Goal: Task Accomplishment & Management: Complete application form

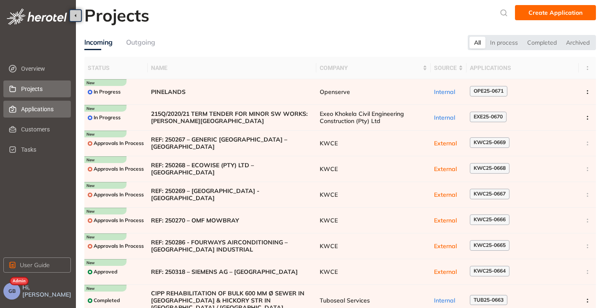
click at [38, 109] on span "Applications" at bounding box center [42, 109] width 43 height 17
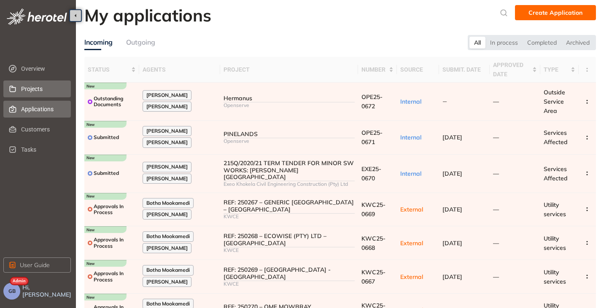
click at [28, 89] on span "Projects" at bounding box center [42, 89] width 43 height 17
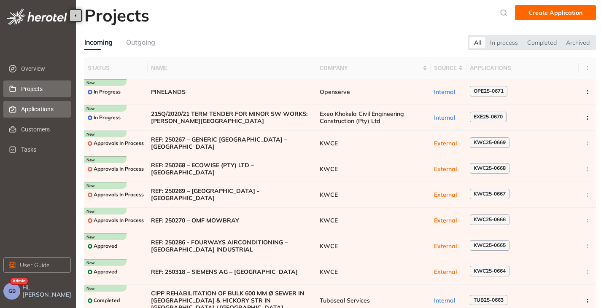
click at [29, 112] on span "Applications" at bounding box center [42, 109] width 43 height 17
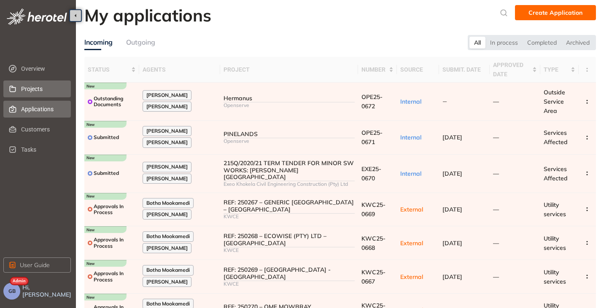
click at [38, 93] on span "Projects" at bounding box center [42, 89] width 43 height 17
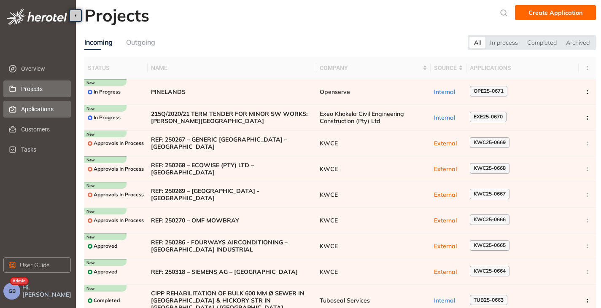
click at [52, 104] on span "Applications" at bounding box center [42, 109] width 43 height 17
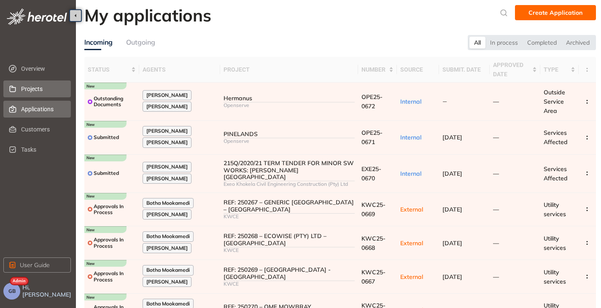
click at [40, 93] on span "Projects" at bounding box center [42, 89] width 43 height 17
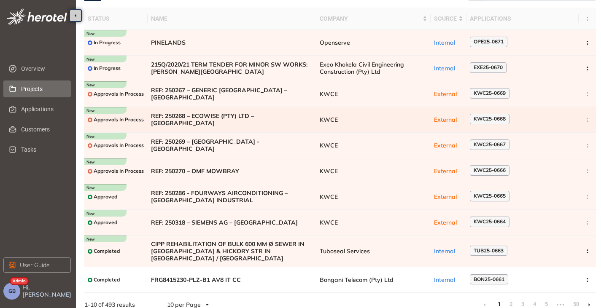
scroll to position [58, 0]
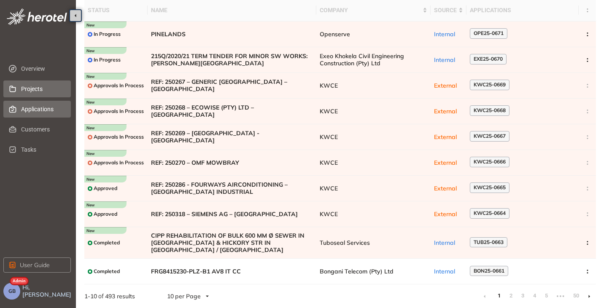
click at [38, 113] on span "Applications" at bounding box center [42, 109] width 43 height 17
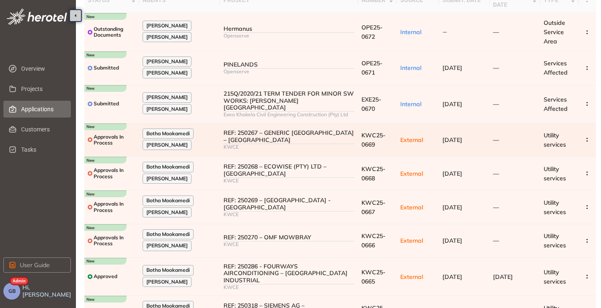
scroll to position [144, 0]
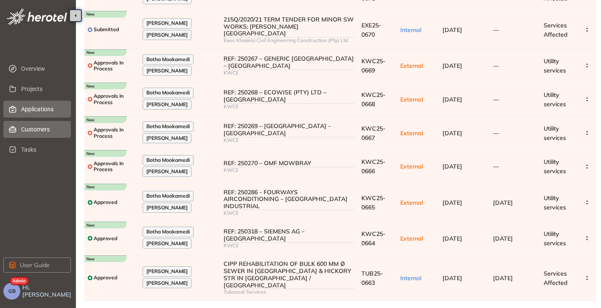
click at [43, 131] on span "Customers" at bounding box center [42, 129] width 43 height 17
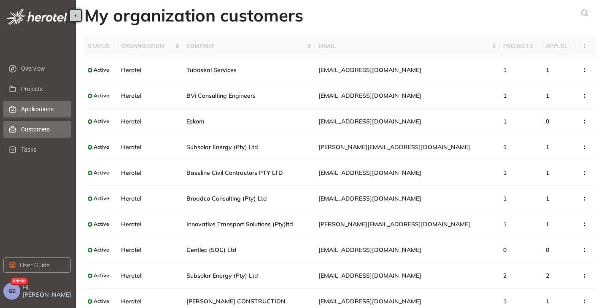
click at [32, 110] on span "Applications" at bounding box center [42, 109] width 43 height 17
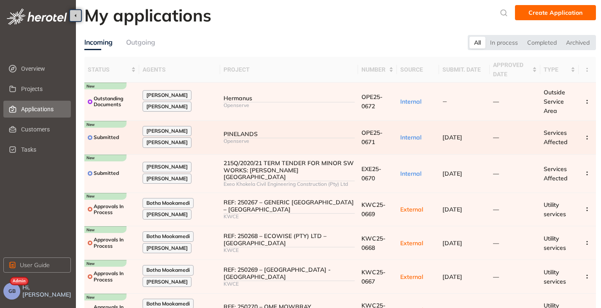
scroll to position [84, 0]
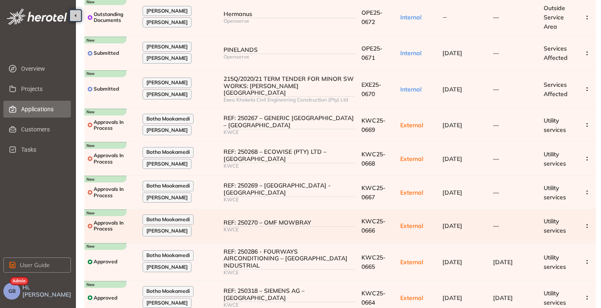
click at [248, 219] on div "REF: 250270 – OMF MOWBRAY" at bounding box center [288, 222] width 131 height 7
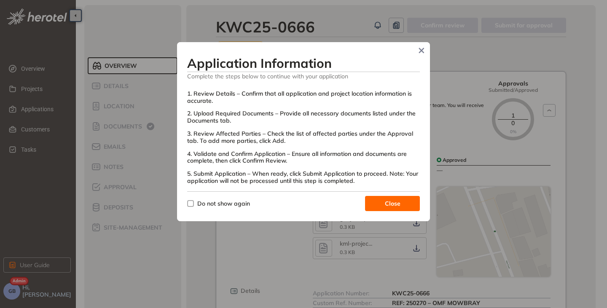
click at [391, 206] on span "Close" at bounding box center [393, 203] width 16 height 9
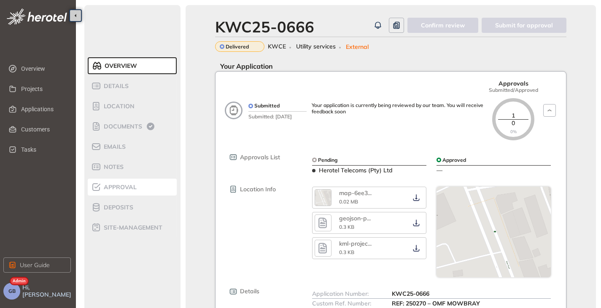
click at [123, 189] on span "Approval" at bounding box center [118, 187] width 35 height 7
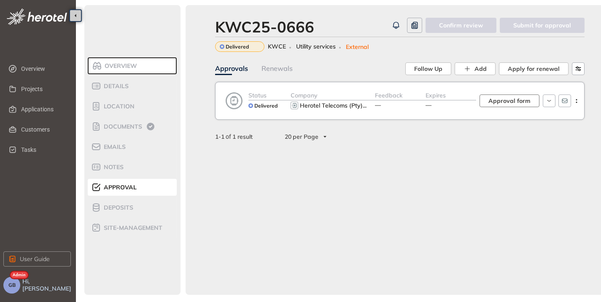
click at [499, 103] on span "Approval form" at bounding box center [509, 100] width 42 height 9
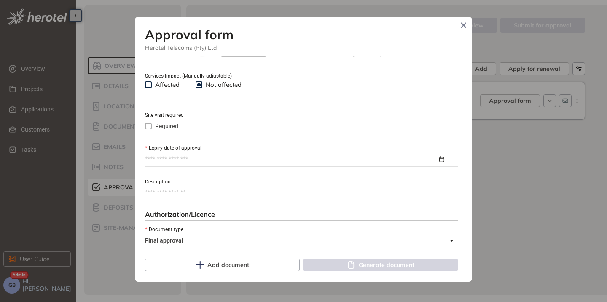
scroll to position [337, 0]
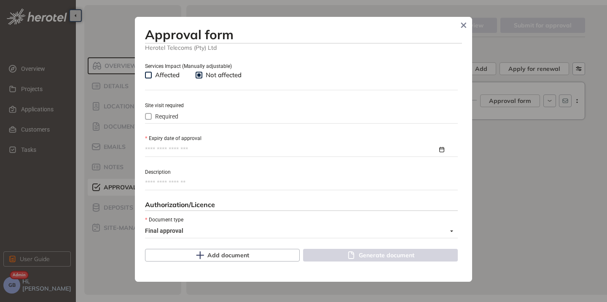
type input "**********"
click at [197, 147] on body "Overview Projects Applications Customers Tasks User Guide GB Hi, [PERSON_NAME] …" at bounding box center [303, 151] width 607 height 302
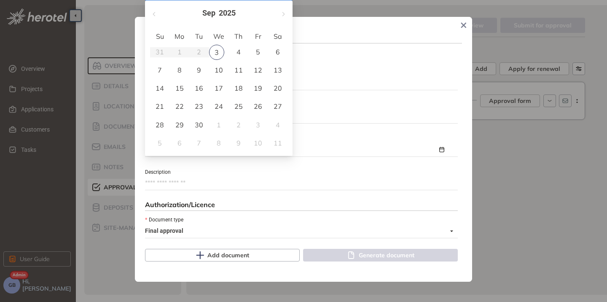
type input "**********"
click at [283, 15] on span "button" at bounding box center [283, 14] width 4 height 4
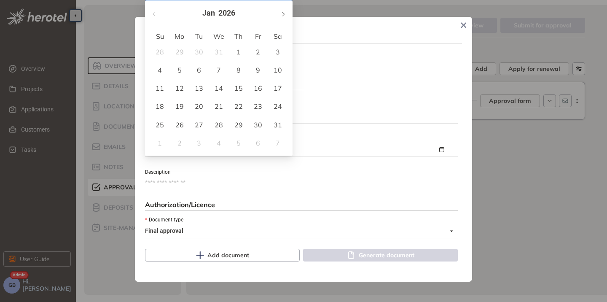
click at [283, 15] on span "button" at bounding box center [283, 14] width 4 height 4
type input "**********"
click at [202, 51] on div "3" at bounding box center [199, 52] width 10 height 10
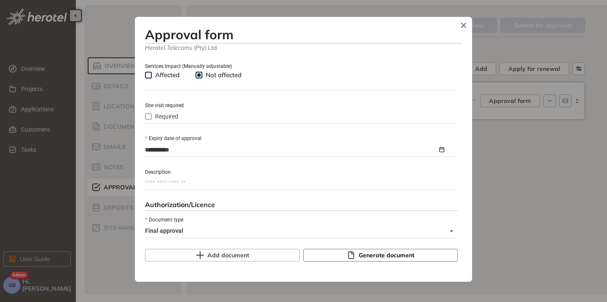
click at [341, 258] on button "Generate document" at bounding box center [380, 255] width 155 height 13
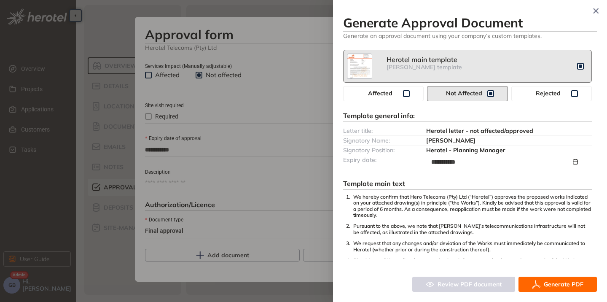
click at [547, 286] on span "Generate PDF" at bounding box center [564, 283] width 40 height 9
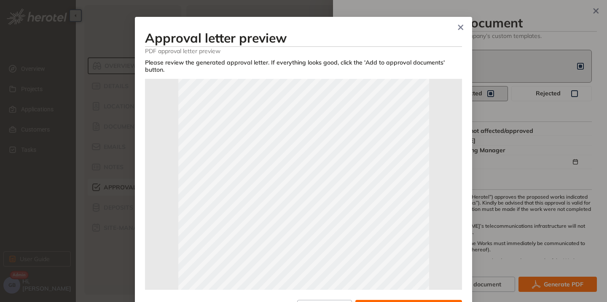
scroll to position [169, 0]
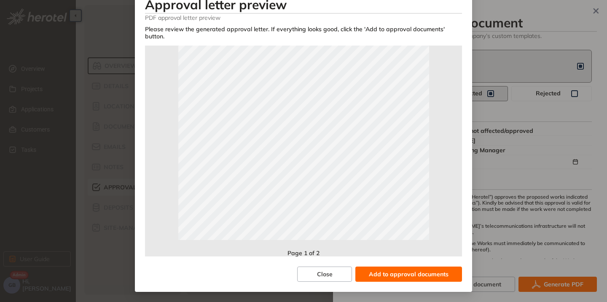
click at [400, 269] on span "Add to approval documents" at bounding box center [409, 273] width 80 height 9
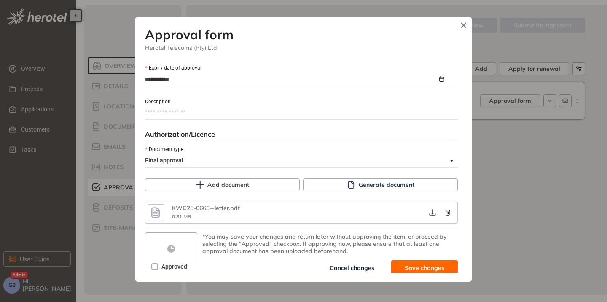
scroll to position [410, 0]
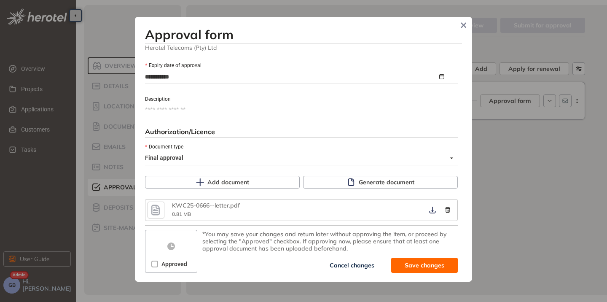
click at [158, 262] on span "Approved" at bounding box center [174, 263] width 32 height 9
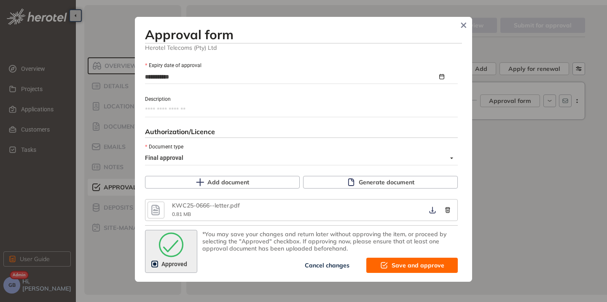
click at [399, 264] on span "Save and approve" at bounding box center [418, 264] width 53 height 9
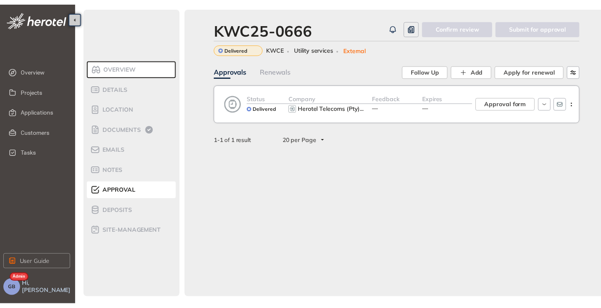
scroll to position [517, 0]
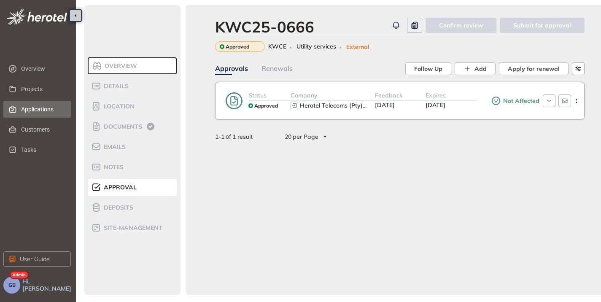
click at [43, 101] on span "Applications" at bounding box center [42, 109] width 43 height 17
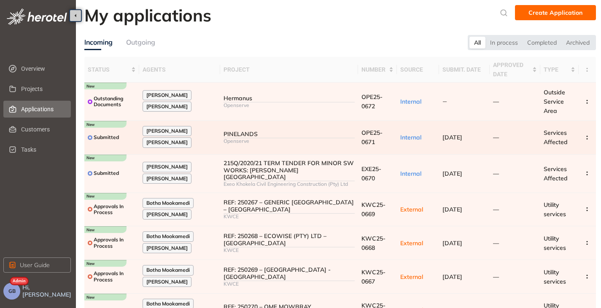
scroll to position [126, 0]
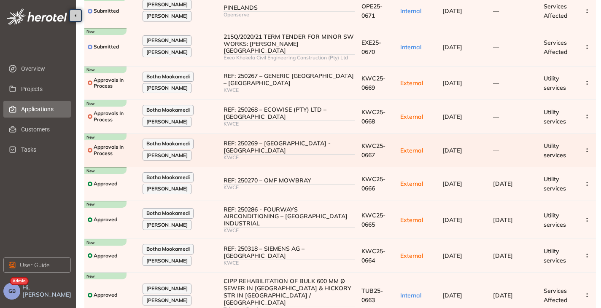
click at [312, 144] on div "REF: 250269 – [GEOGRAPHIC_DATA] - [GEOGRAPHIC_DATA]" at bounding box center [288, 147] width 131 height 14
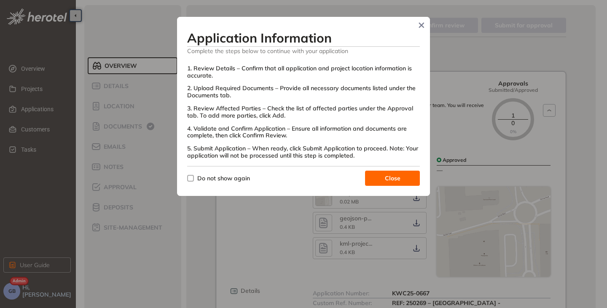
click at [379, 176] on button "Close" at bounding box center [392, 178] width 55 height 15
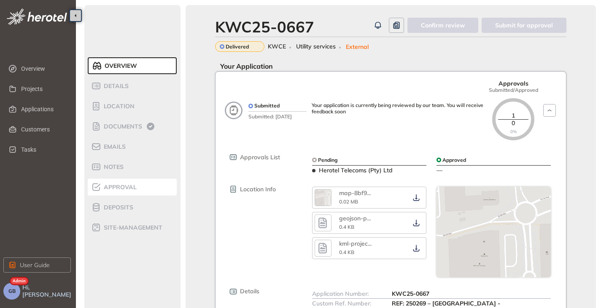
click at [105, 187] on span "Approval" at bounding box center [118, 187] width 35 height 7
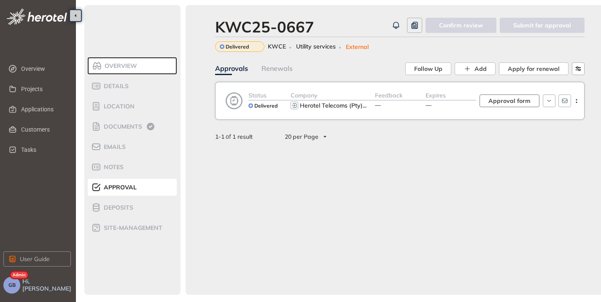
click at [507, 102] on span "Approval form" at bounding box center [509, 100] width 42 height 9
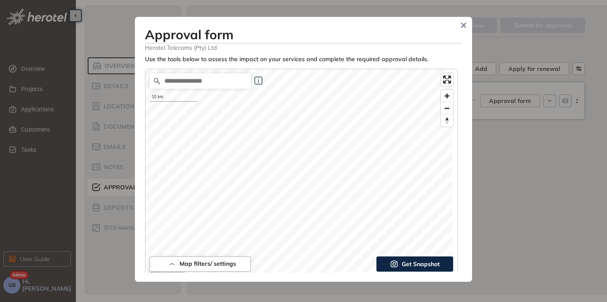
click at [396, 68] on div "**********" at bounding box center [303, 164] width 317 height 217
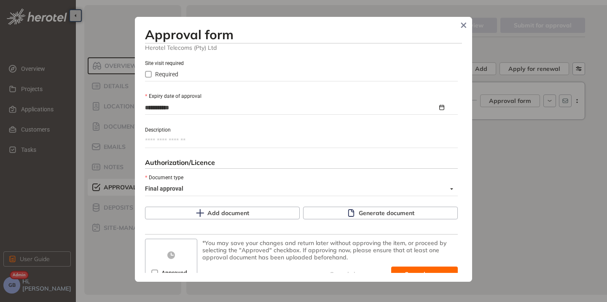
scroll to position [388, 0]
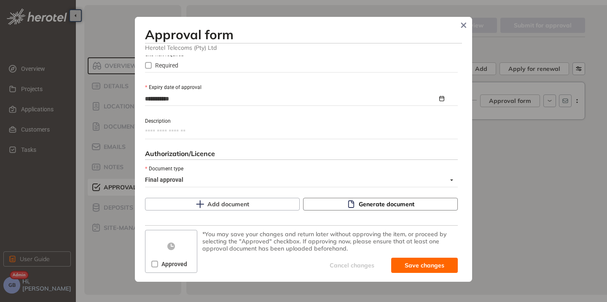
click at [347, 201] on icon "button" at bounding box center [351, 204] width 8 height 8
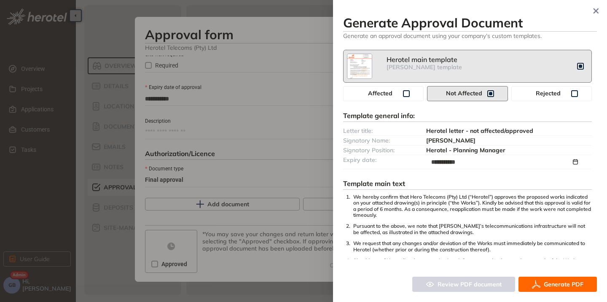
click at [559, 279] on span "Generate PDF" at bounding box center [564, 283] width 40 height 9
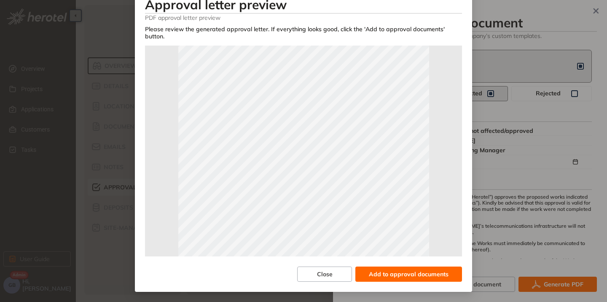
scroll to position [126, 0]
click at [400, 274] on span "Add to approval documents" at bounding box center [409, 273] width 80 height 9
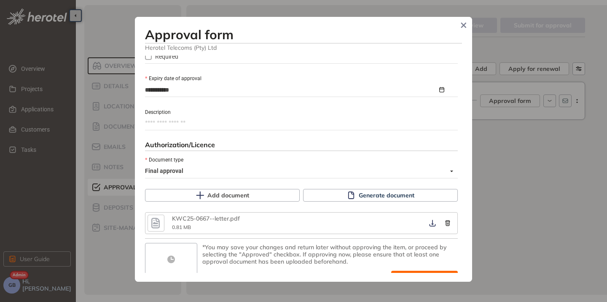
scroll to position [410, 0]
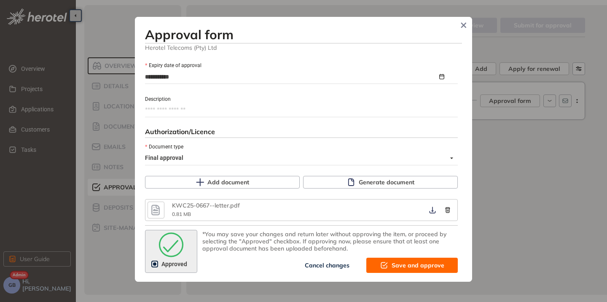
click at [406, 267] on span "Save and approve" at bounding box center [418, 264] width 53 height 9
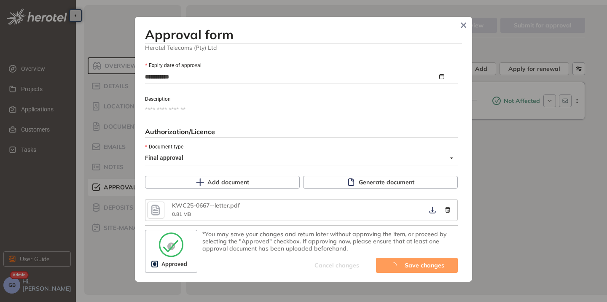
scroll to position [517, 0]
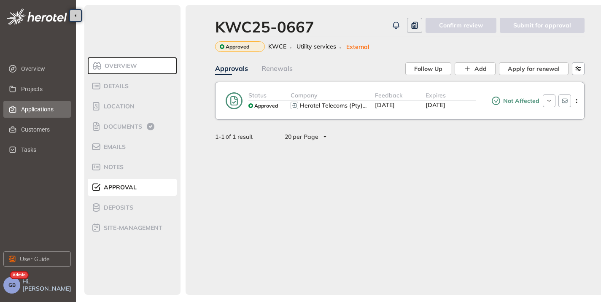
click at [40, 108] on span "Applications" at bounding box center [42, 109] width 43 height 17
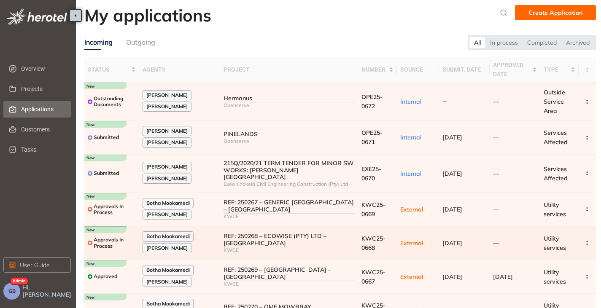
click at [308, 233] on div "REF: 250268 – ECOWISE (PTY) LTD – [GEOGRAPHIC_DATA]" at bounding box center [288, 240] width 131 height 14
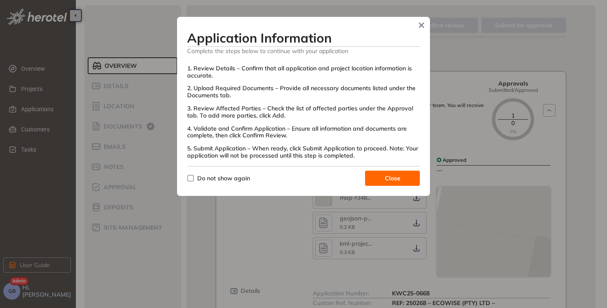
click at [378, 176] on button "Close" at bounding box center [392, 178] width 55 height 15
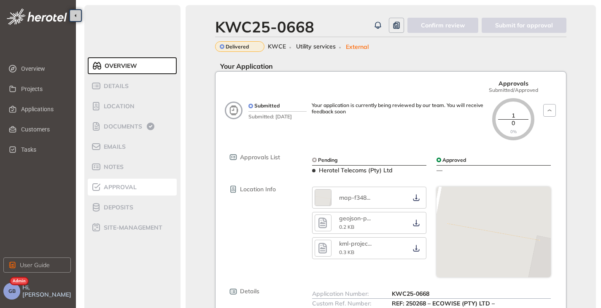
click at [119, 193] on li "Approval" at bounding box center [132, 187] width 89 height 17
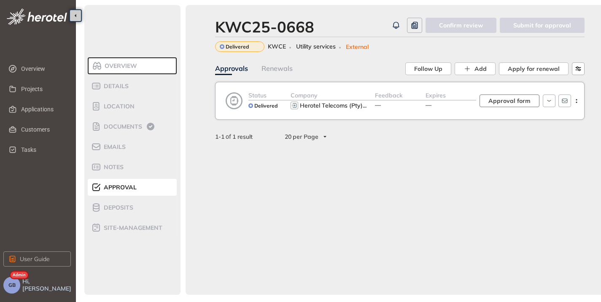
click at [515, 103] on span "Approval form" at bounding box center [509, 100] width 42 height 9
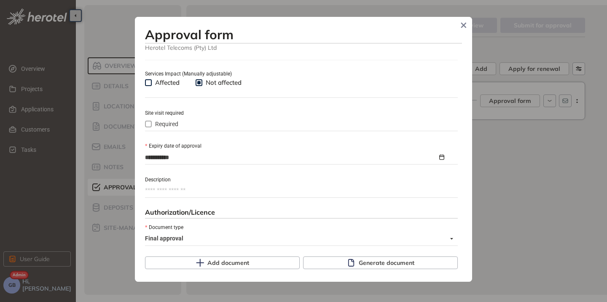
scroll to position [379, 0]
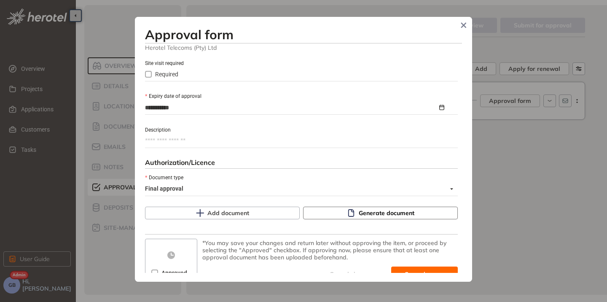
click at [391, 213] on span "Generate document" at bounding box center [387, 212] width 56 height 9
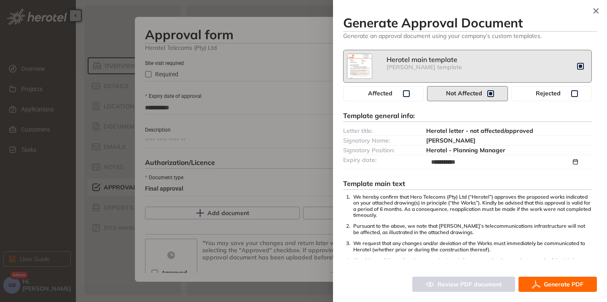
click at [541, 283] on button "Generate PDF" at bounding box center [557, 284] width 78 height 15
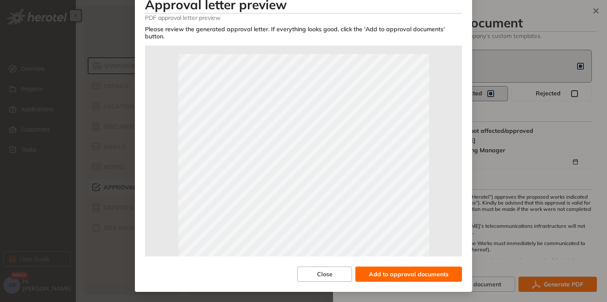
scroll to position [84, 0]
click at [392, 274] on span "Add to approval documents" at bounding box center [409, 273] width 80 height 9
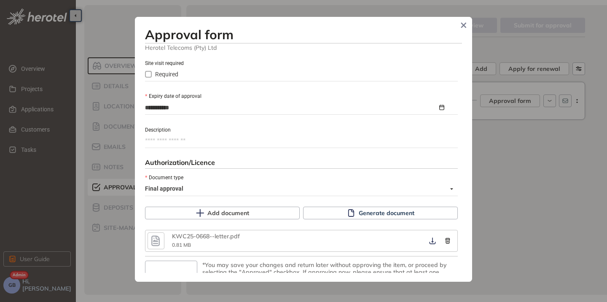
scroll to position [410, 0]
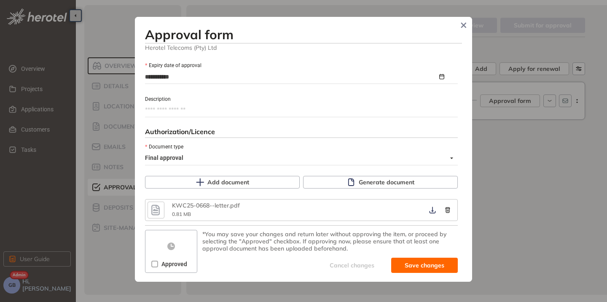
click at [161, 262] on span "Approved" at bounding box center [174, 263] width 32 height 9
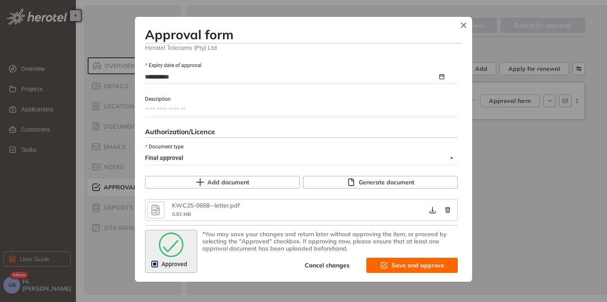
click at [394, 260] on button "Save and approve" at bounding box center [411, 265] width 91 height 15
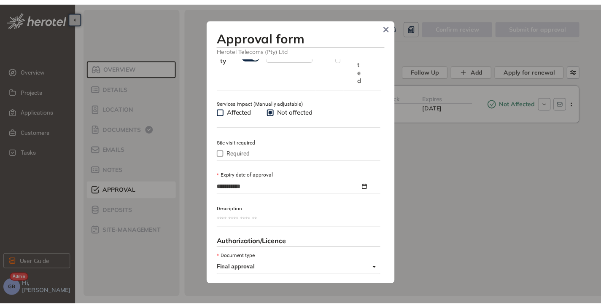
scroll to position [517, 0]
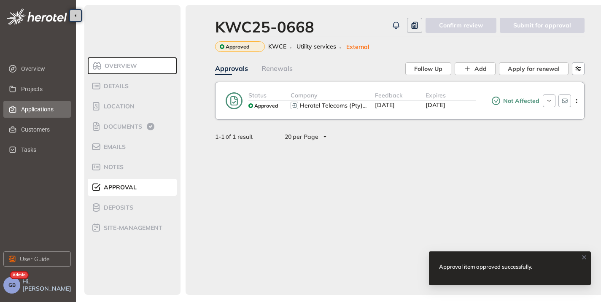
click at [38, 110] on span "Applications" at bounding box center [42, 109] width 43 height 17
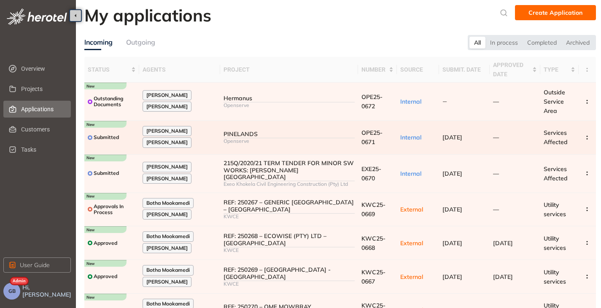
scroll to position [42, 0]
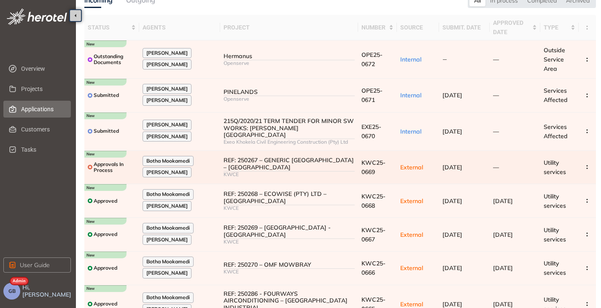
click at [297, 158] on div "REF: 250267 – GENERIC [GEOGRAPHIC_DATA] – [GEOGRAPHIC_DATA]" at bounding box center [288, 164] width 131 height 14
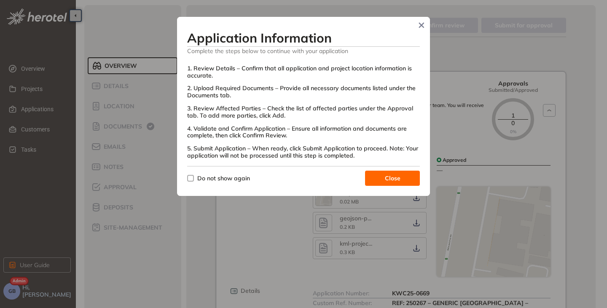
click at [400, 175] on button "Close" at bounding box center [392, 178] width 55 height 15
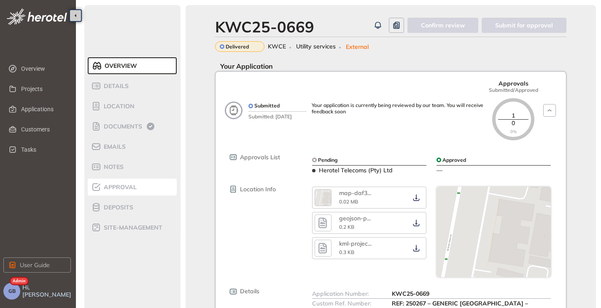
click at [122, 189] on span "Approval" at bounding box center [118, 187] width 35 height 7
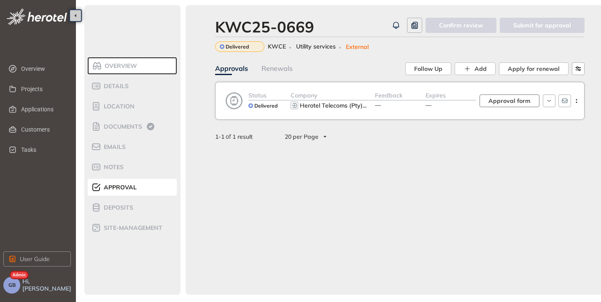
click at [509, 103] on span "Approval form" at bounding box center [509, 100] width 42 height 9
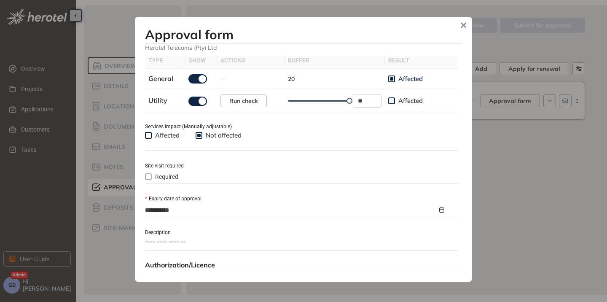
scroll to position [337, 0]
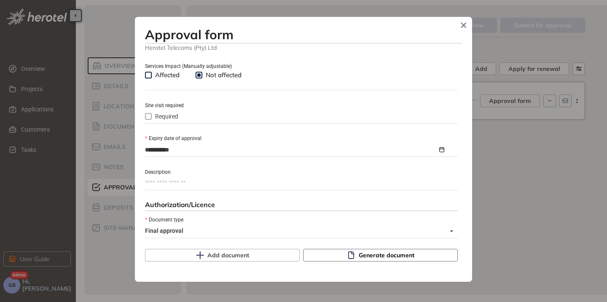
click at [373, 252] on span "Generate document" at bounding box center [387, 254] width 56 height 9
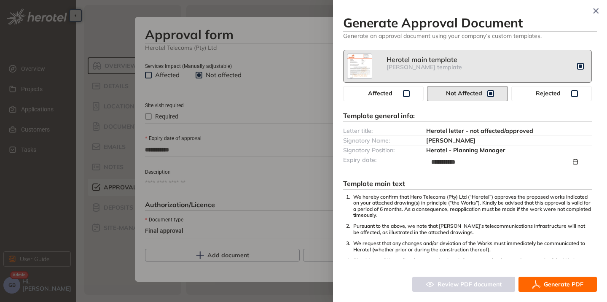
click at [550, 283] on span "Generate PDF" at bounding box center [564, 283] width 40 height 9
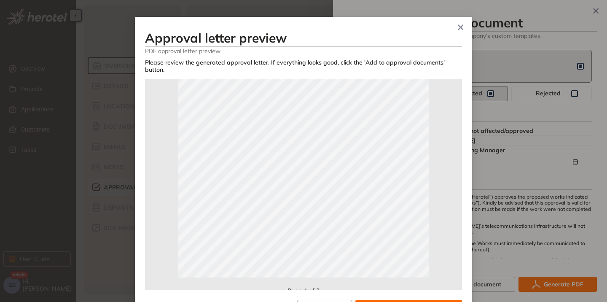
scroll to position [169, 0]
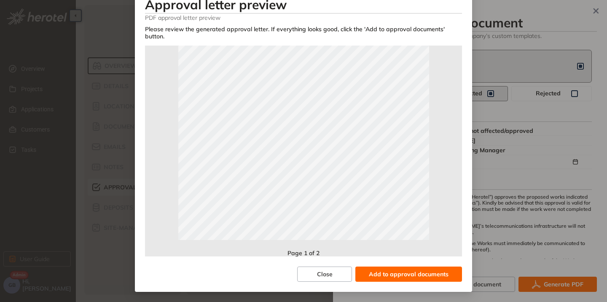
click at [416, 268] on button "Add to approval documents" at bounding box center [408, 273] width 107 height 15
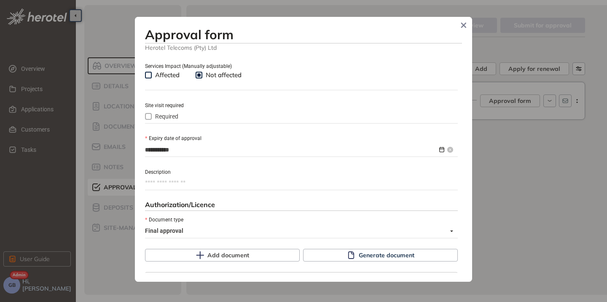
scroll to position [410, 0]
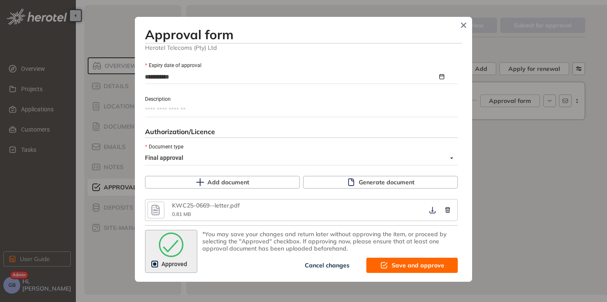
click at [388, 263] on button "Save and approve" at bounding box center [411, 265] width 91 height 15
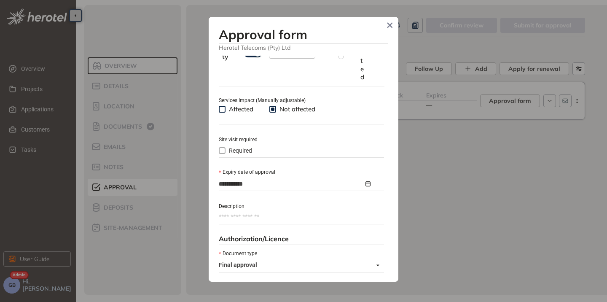
scroll to position [517, 0]
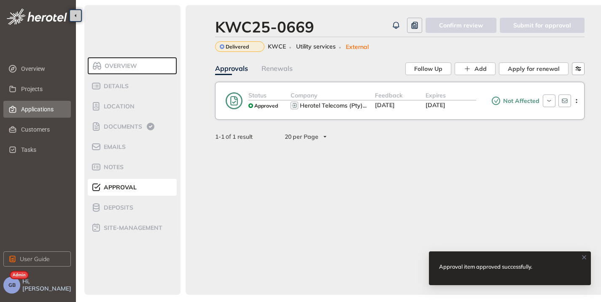
click at [32, 107] on span "Applications" at bounding box center [42, 109] width 43 height 17
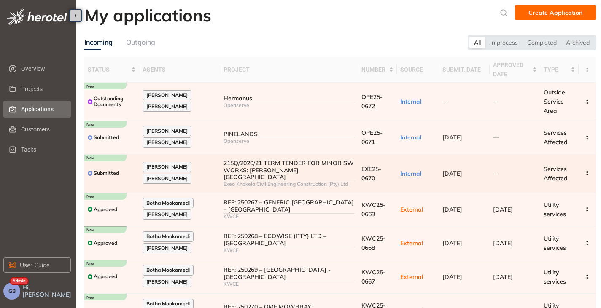
click at [354, 170] on td "215Q/2020/21 TERM TENDER FOR MINOR SW WORKS: [PERSON_NAME] STREET Exeo Khokela …" at bounding box center [288, 174] width 137 height 38
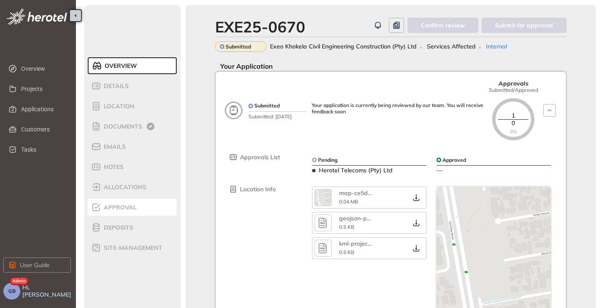
click at [116, 212] on li "Approval" at bounding box center [132, 207] width 89 height 17
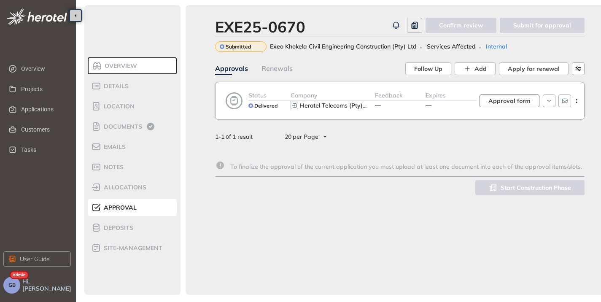
click at [505, 103] on span "Approval form" at bounding box center [509, 100] width 42 height 9
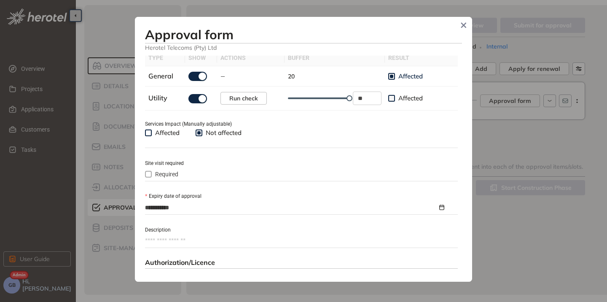
scroll to position [337, 0]
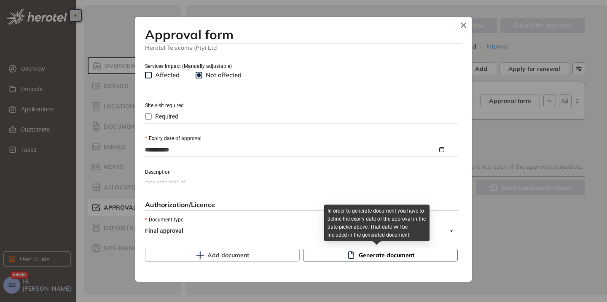
click at [359, 257] on span "Generate document" at bounding box center [387, 254] width 56 height 9
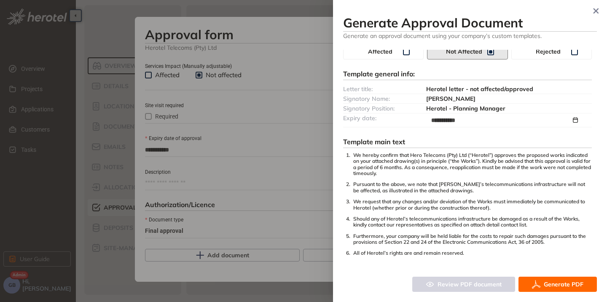
scroll to position [42, 0]
click at [553, 285] on span "Generate PDF" at bounding box center [564, 283] width 40 height 9
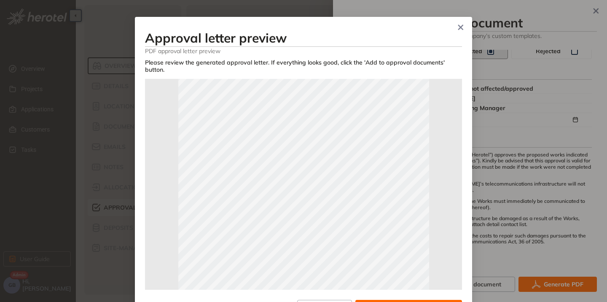
scroll to position [33, 0]
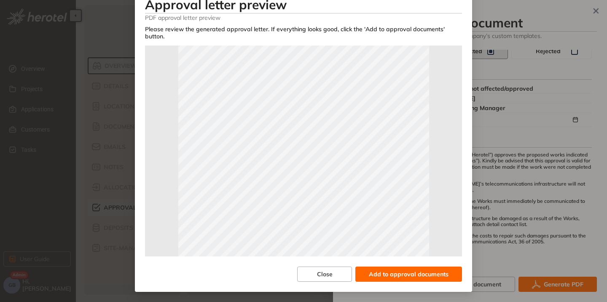
click at [410, 273] on span "Add to approval documents" at bounding box center [409, 273] width 80 height 9
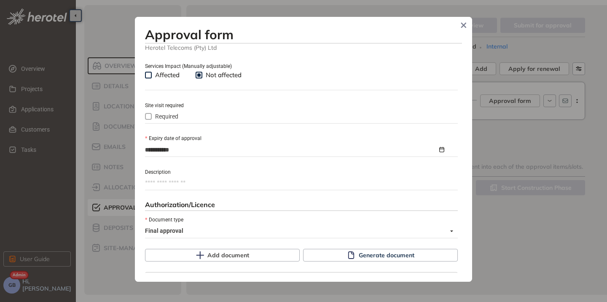
scroll to position [410, 0]
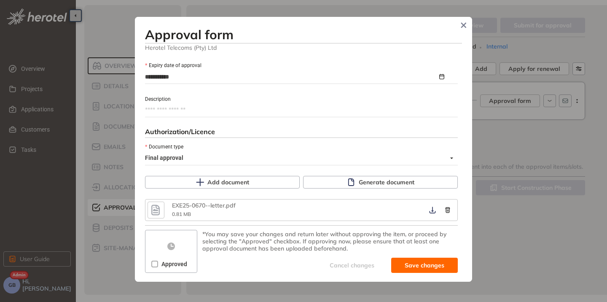
click at [160, 261] on span "Approved" at bounding box center [174, 263] width 32 height 9
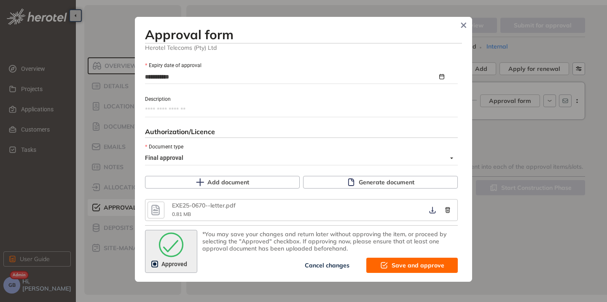
click at [405, 264] on span "Save and approve" at bounding box center [418, 264] width 53 height 9
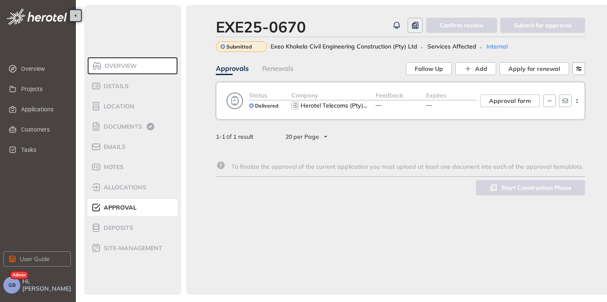
type textarea "**********"
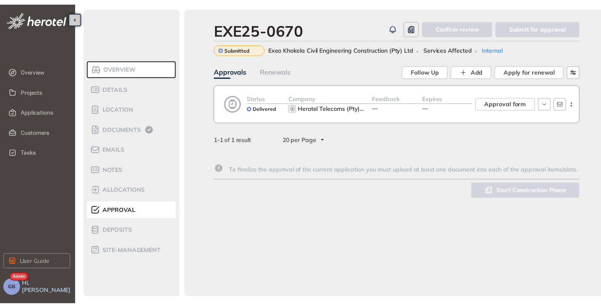
scroll to position [517, 0]
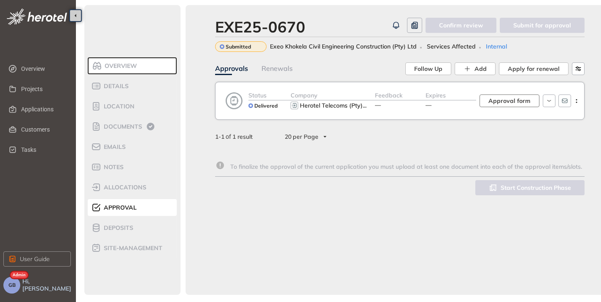
click at [493, 100] on span "Approval form" at bounding box center [509, 100] width 42 height 9
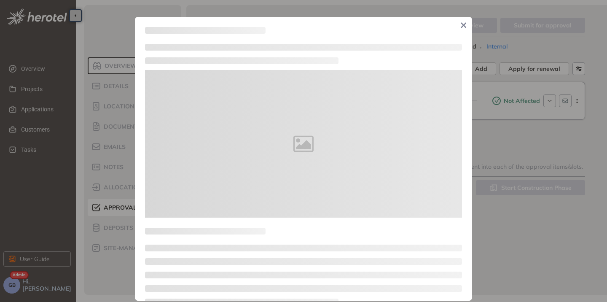
click at [457, 26] on span "Close" at bounding box center [463, 25] width 13 height 13
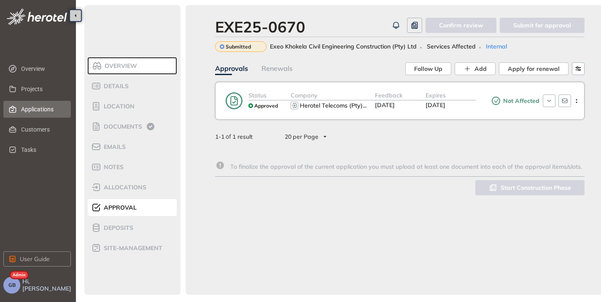
click at [41, 108] on span "Applications" at bounding box center [42, 109] width 43 height 17
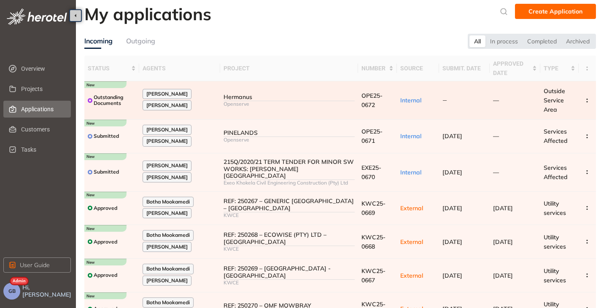
scroll to position [42, 0]
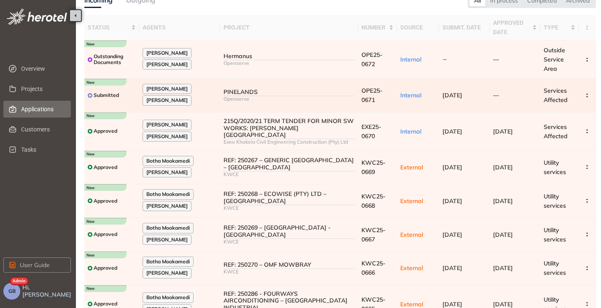
click at [291, 94] on div "PINELANDS" at bounding box center [288, 92] width 131 height 7
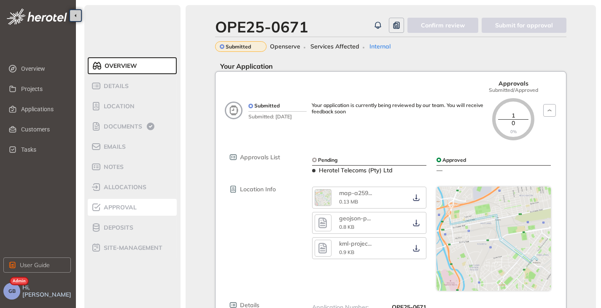
click at [120, 212] on div "Approval" at bounding box center [127, 207] width 72 height 10
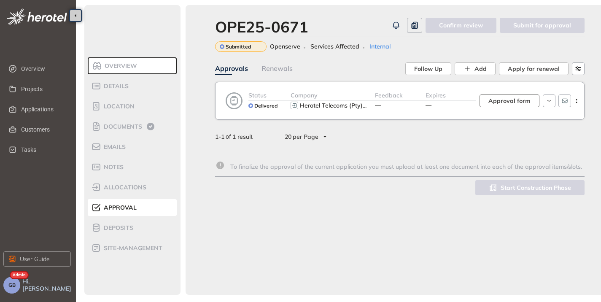
click at [507, 102] on span "Approval form" at bounding box center [509, 100] width 42 height 9
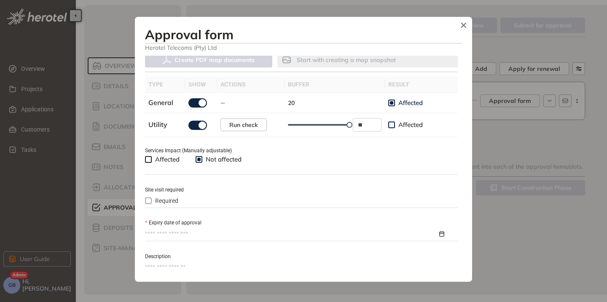
scroll to position [295, 0]
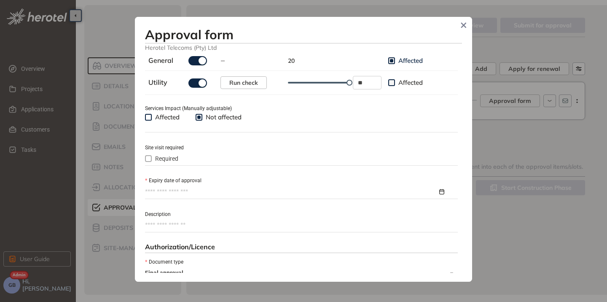
click at [200, 193] on input "Expiry date of approval" at bounding box center [291, 191] width 293 height 9
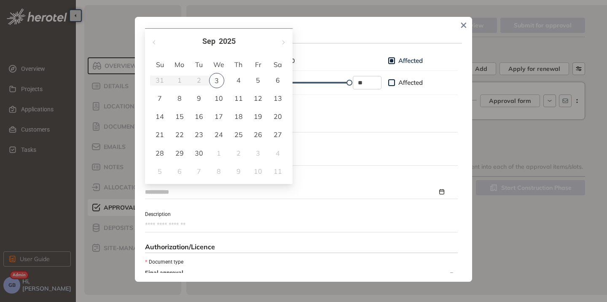
type input "**********"
click at [285, 41] on button "button" at bounding box center [282, 41] width 9 height 17
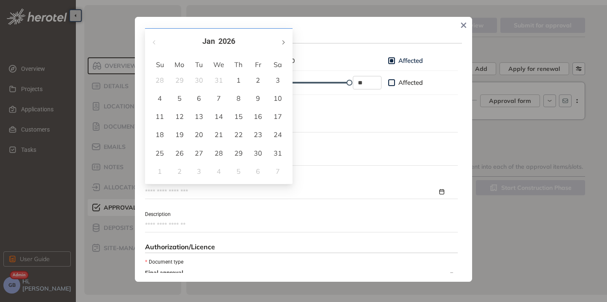
click at [285, 41] on button "button" at bounding box center [282, 41] width 9 height 17
type input "**********"
drag, startPoint x: 196, startPoint y: 79, endPoint x: 203, endPoint y: 82, distance: 7.0
click at [197, 79] on div "3" at bounding box center [199, 80] width 10 height 10
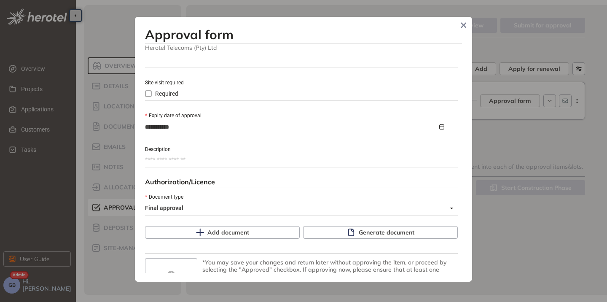
scroll to position [379, 0]
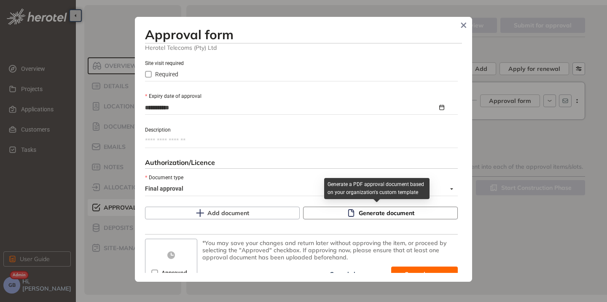
click at [359, 211] on span "Generate document" at bounding box center [387, 212] width 56 height 9
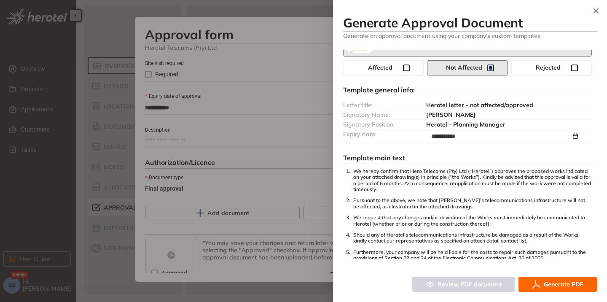
scroll to position [42, 0]
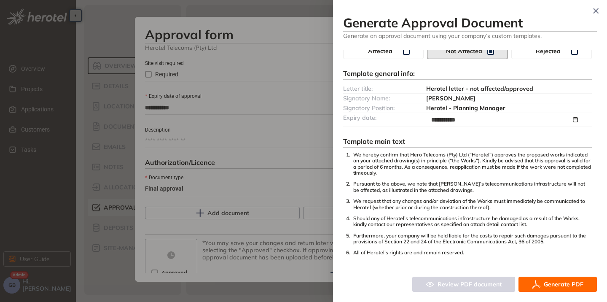
click at [555, 285] on span "Generate PDF" at bounding box center [564, 283] width 40 height 9
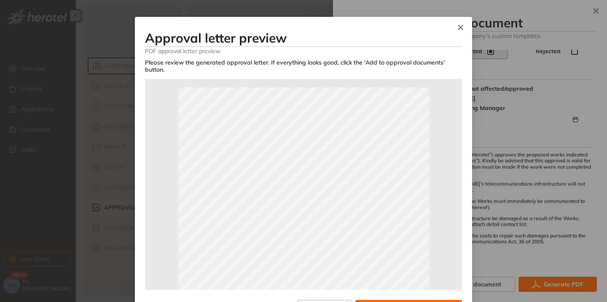
scroll to position [33, 0]
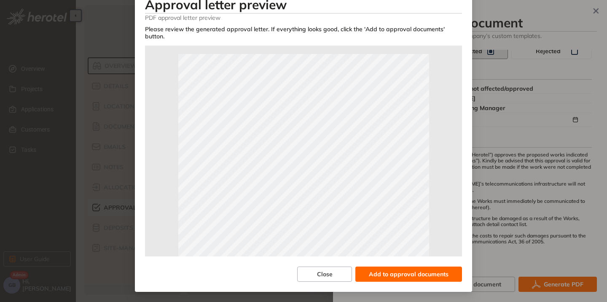
click at [415, 269] on button "Add to approval documents" at bounding box center [408, 273] width 107 height 15
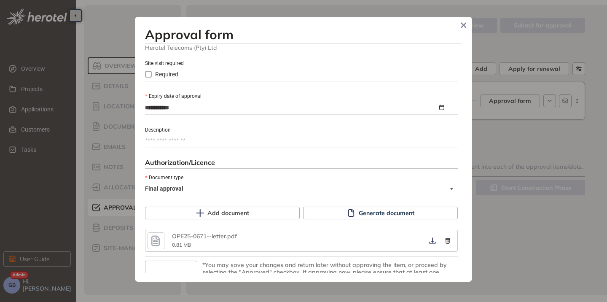
scroll to position [410, 0]
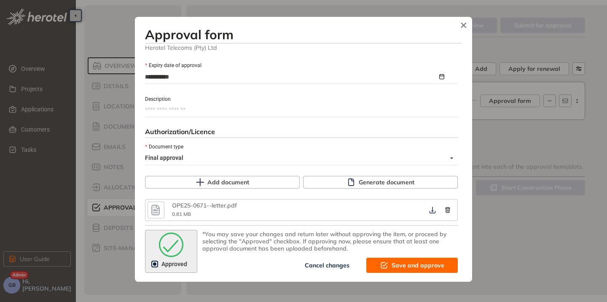
click at [392, 263] on span "Save and approve" at bounding box center [418, 264] width 53 height 9
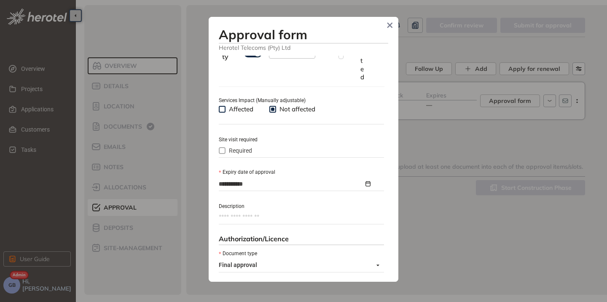
type textarea "**********"
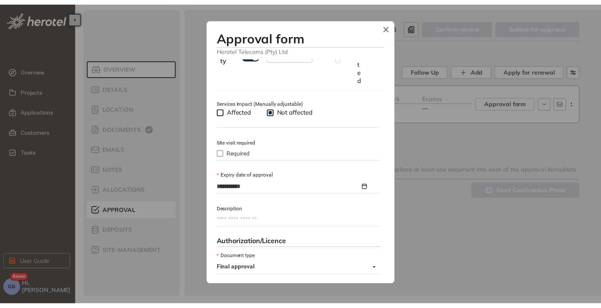
scroll to position [517, 0]
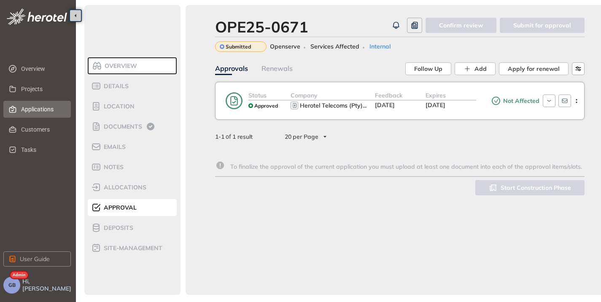
click at [26, 112] on span "Applications" at bounding box center [42, 109] width 43 height 17
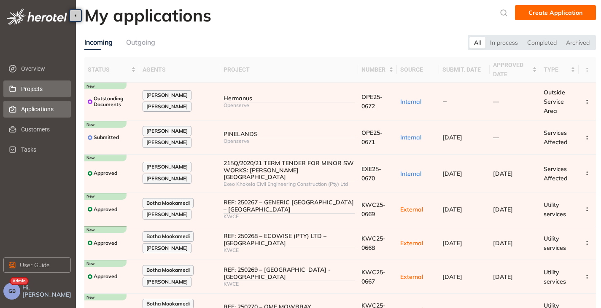
click at [35, 86] on span "Projects" at bounding box center [42, 89] width 43 height 17
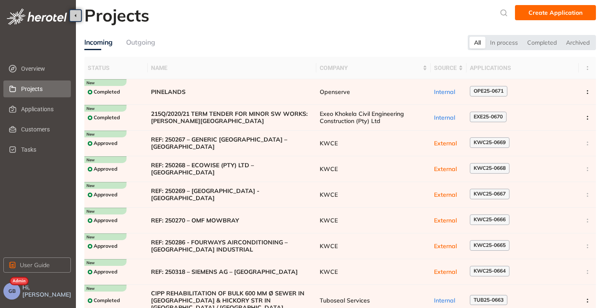
click at [14, 291] on span "GB" at bounding box center [11, 291] width 7 height 6
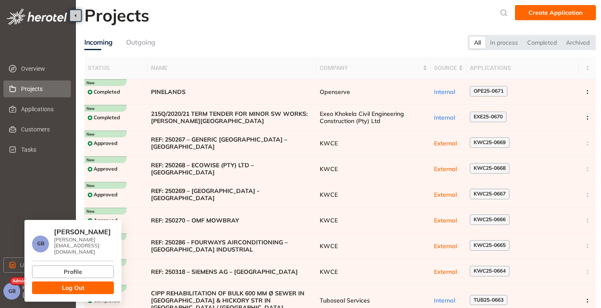
click at [77, 283] on span "Log Out" at bounding box center [73, 287] width 22 height 9
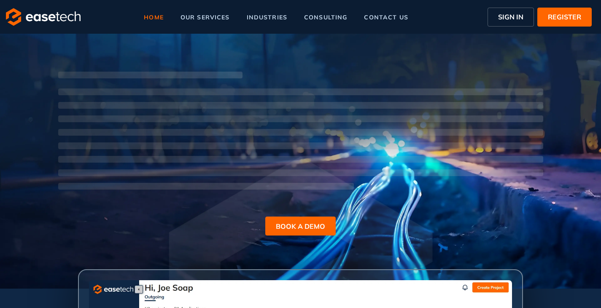
click at [513, 18] on span "SIGN IN" at bounding box center [510, 17] width 25 height 10
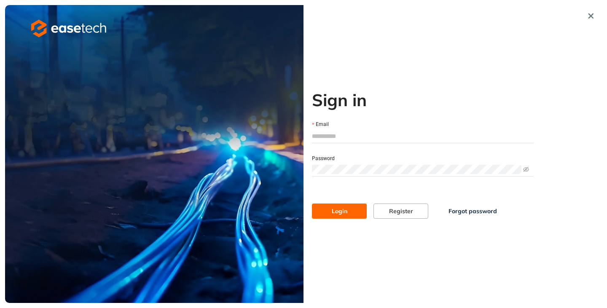
click at [349, 140] on input "Email" at bounding box center [423, 136] width 222 height 13
type input "**********"
click at [344, 216] on button "Login" at bounding box center [339, 211] width 55 height 15
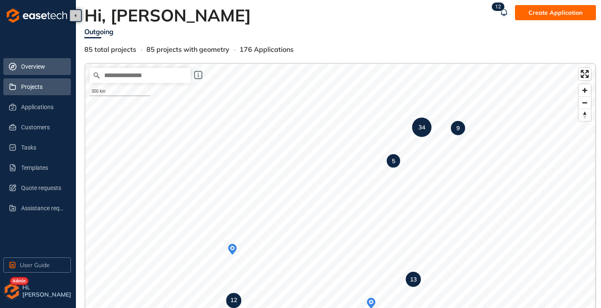
click at [36, 92] on span "Projects" at bounding box center [42, 86] width 43 height 17
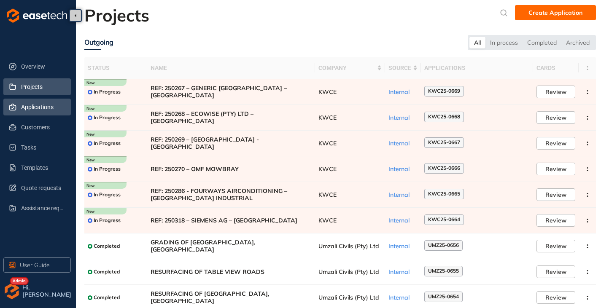
click at [35, 108] on span "Applications" at bounding box center [42, 107] width 43 height 17
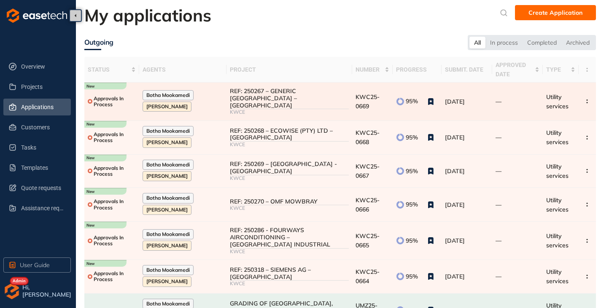
click at [265, 109] on div "KWCE" at bounding box center [289, 112] width 119 height 6
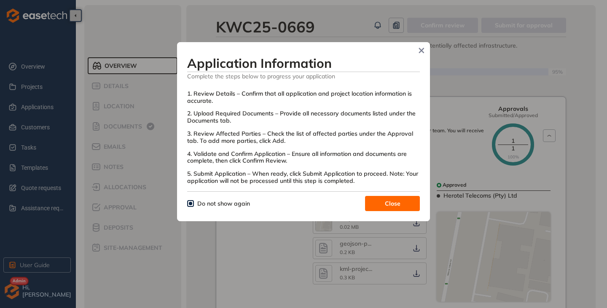
click at [379, 210] on button "Close" at bounding box center [392, 203] width 55 height 15
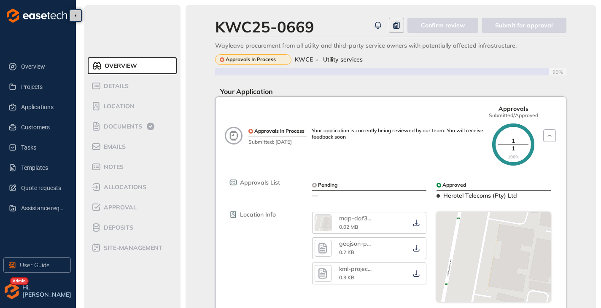
click at [105, 209] on span "Approval" at bounding box center [118, 207] width 35 height 7
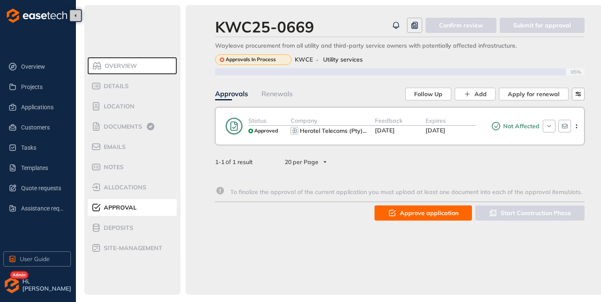
click at [407, 214] on span "Approve application" at bounding box center [429, 212] width 59 height 9
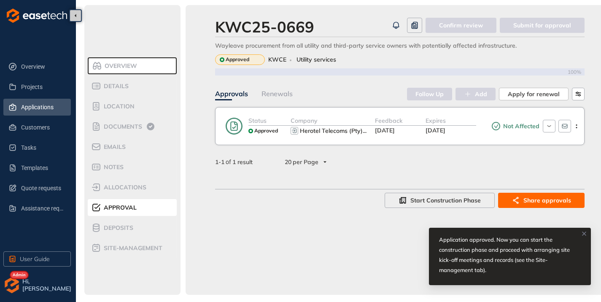
click at [28, 113] on span "Applications" at bounding box center [42, 107] width 43 height 17
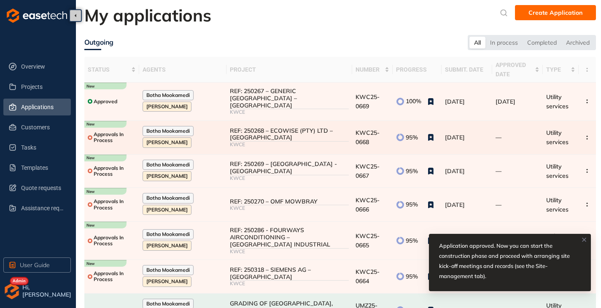
click at [318, 132] on div "REF: 250268 – ECOWISE (PTY) LTD – [GEOGRAPHIC_DATA]" at bounding box center [289, 134] width 119 height 14
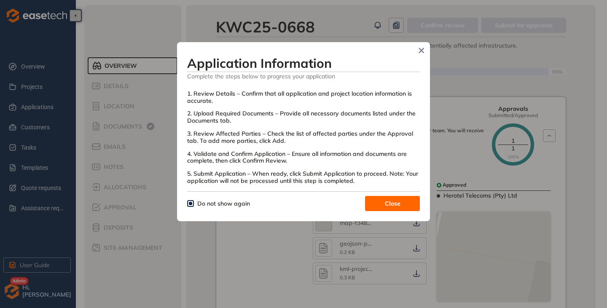
click at [384, 205] on button "Close" at bounding box center [392, 203] width 55 height 15
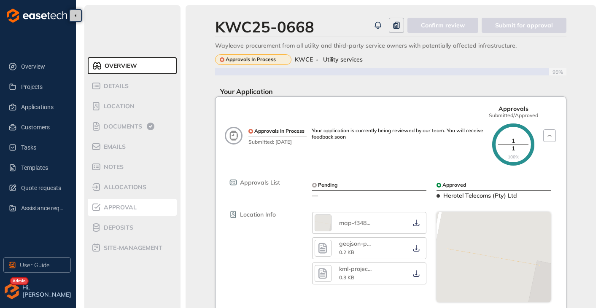
click at [121, 204] on span "Approval" at bounding box center [118, 207] width 35 height 7
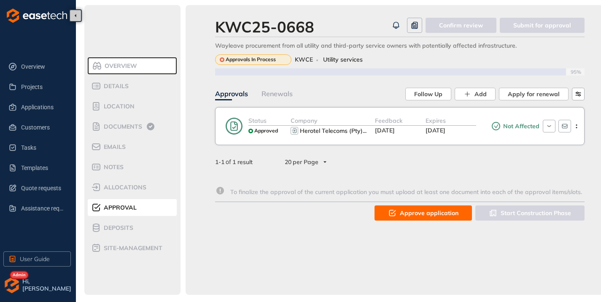
scroll to position [6, 0]
click at [399, 205] on button "Approve application" at bounding box center [422, 212] width 97 height 15
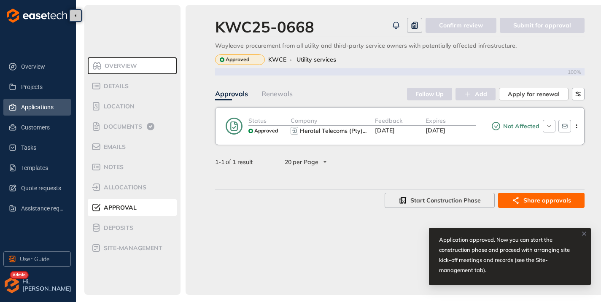
click at [35, 108] on span "Applications" at bounding box center [42, 107] width 43 height 17
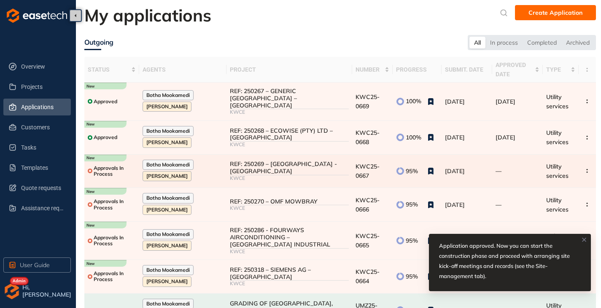
click at [295, 166] on div "REF: 250269 – [GEOGRAPHIC_DATA] - [GEOGRAPHIC_DATA]" at bounding box center [289, 168] width 119 height 14
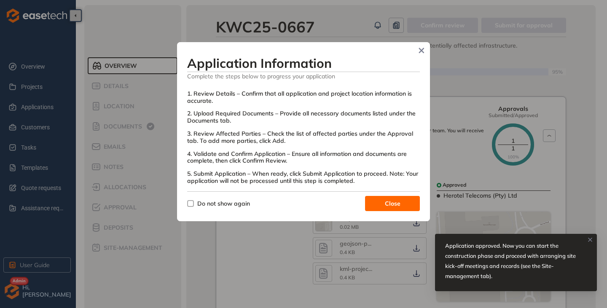
click at [201, 207] on span "Do not show again" at bounding box center [223, 204] width 53 height 8
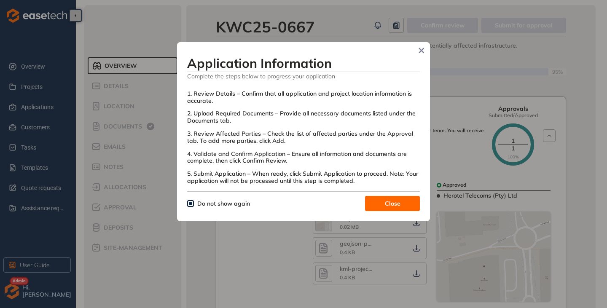
click at [379, 203] on button "Close" at bounding box center [392, 203] width 55 height 15
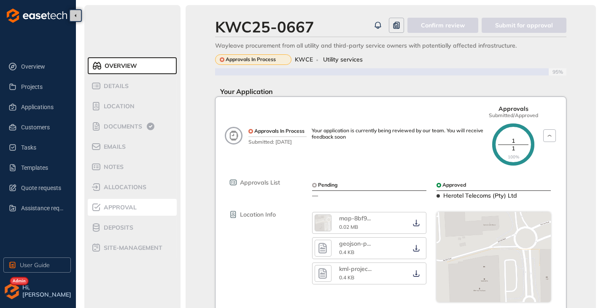
click at [127, 209] on span "Approval" at bounding box center [118, 207] width 35 height 7
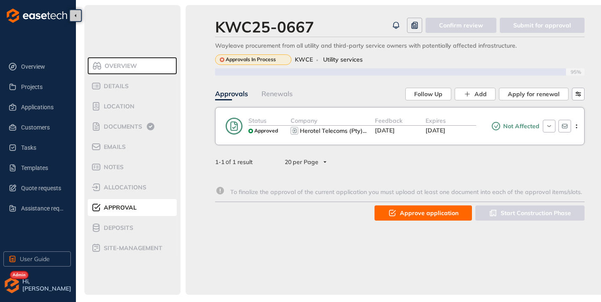
click at [419, 216] on span "Approve application" at bounding box center [429, 212] width 59 height 9
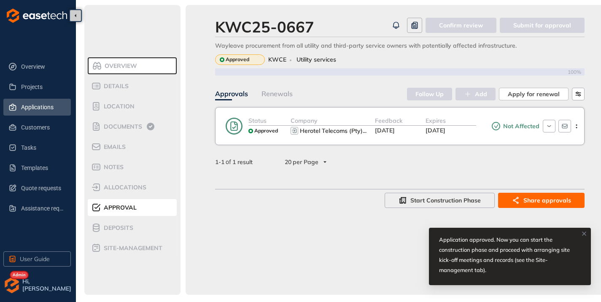
click at [34, 109] on span "Applications" at bounding box center [42, 107] width 43 height 17
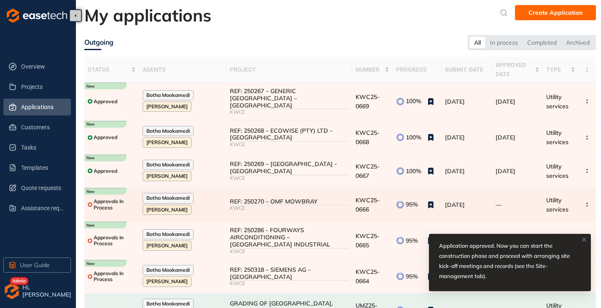
click at [307, 198] on div "REF: 250270 – OMF MOWBRAY" at bounding box center [289, 201] width 119 height 7
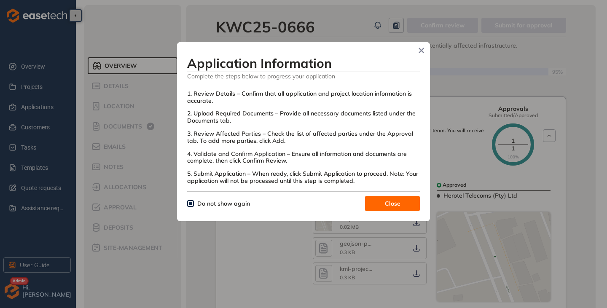
click at [382, 207] on button "Close" at bounding box center [392, 203] width 55 height 15
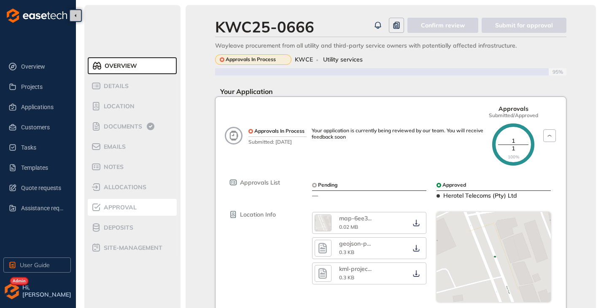
click at [126, 207] on span "Approval" at bounding box center [118, 207] width 35 height 7
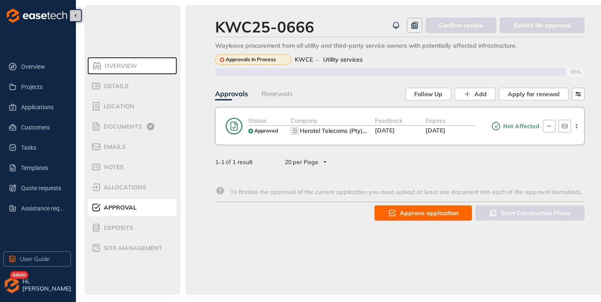
scroll to position [6, 0]
click at [396, 211] on icon "button" at bounding box center [392, 213] width 8 height 10
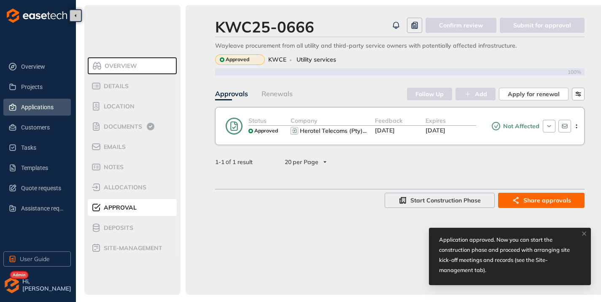
click at [33, 112] on span "Applications" at bounding box center [42, 107] width 43 height 17
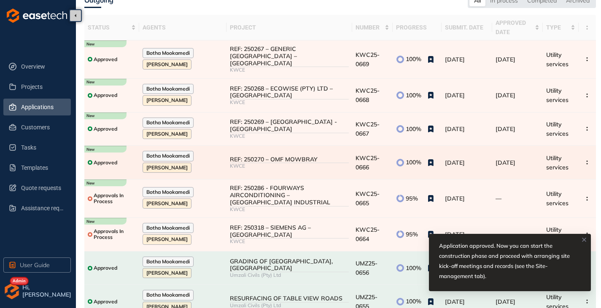
scroll to position [84, 0]
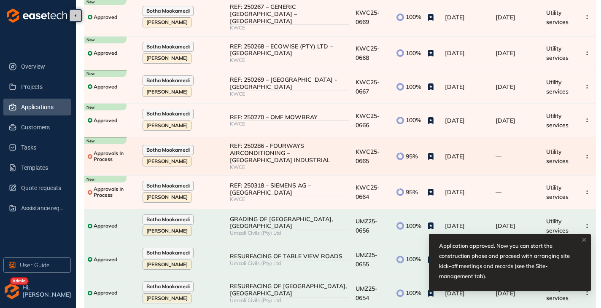
click at [282, 154] on div "REF: 250286 - FOURWAYS AIRCONDITIONING – [GEOGRAPHIC_DATA] INDUSTRIAL" at bounding box center [289, 152] width 119 height 21
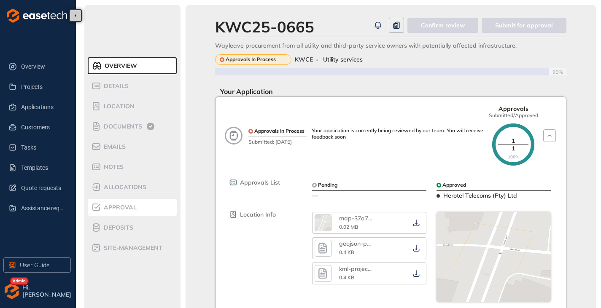
click at [118, 206] on span "Approval" at bounding box center [118, 207] width 35 height 7
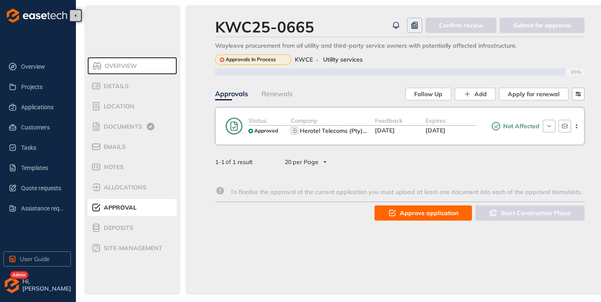
click at [405, 212] on span "Approve application" at bounding box center [429, 212] width 59 height 9
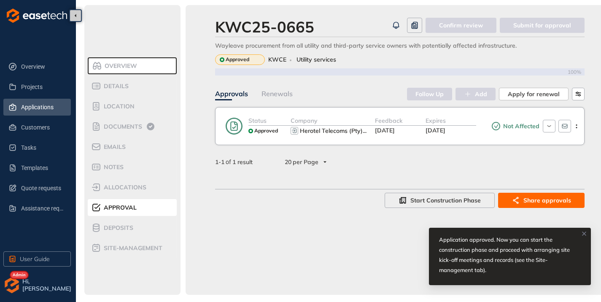
click at [31, 108] on span "Applications" at bounding box center [42, 107] width 43 height 17
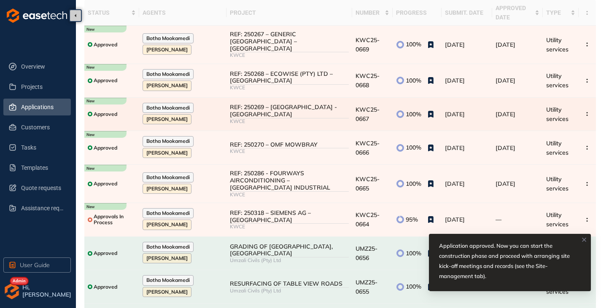
scroll to position [84, 0]
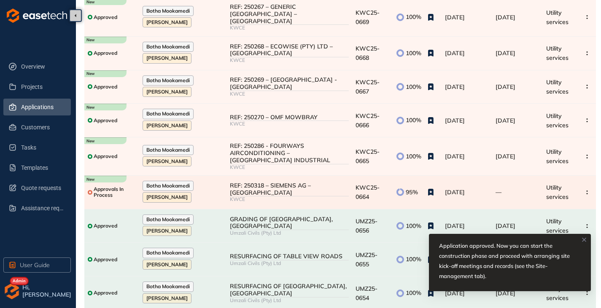
click at [314, 182] on div "REF: 250318 – SIEMENS AG – [GEOGRAPHIC_DATA]" at bounding box center [289, 189] width 119 height 14
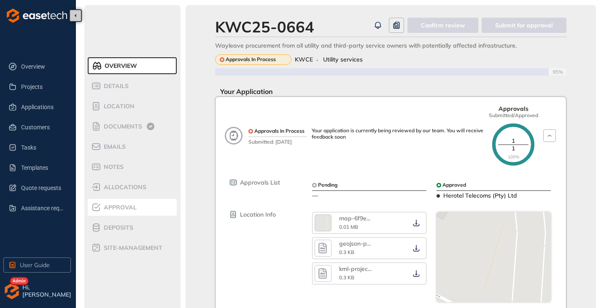
click at [121, 209] on span "Approval" at bounding box center [118, 207] width 35 height 7
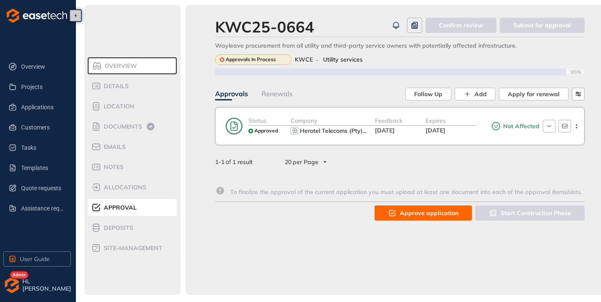
click at [428, 214] on span "Approve application" at bounding box center [429, 212] width 59 height 9
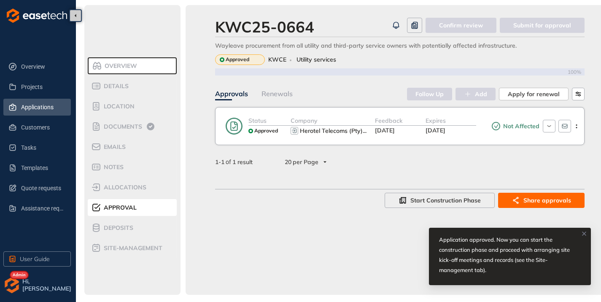
click at [45, 109] on span "Applications" at bounding box center [42, 107] width 43 height 17
